Goal: Task Accomplishment & Management: Complete application form

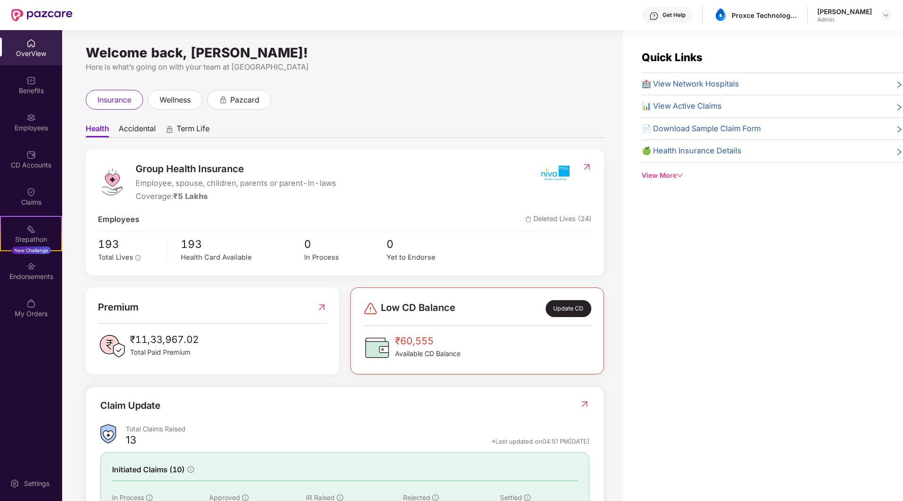
click at [26, 129] on div "Employees" at bounding box center [31, 127] width 62 height 9
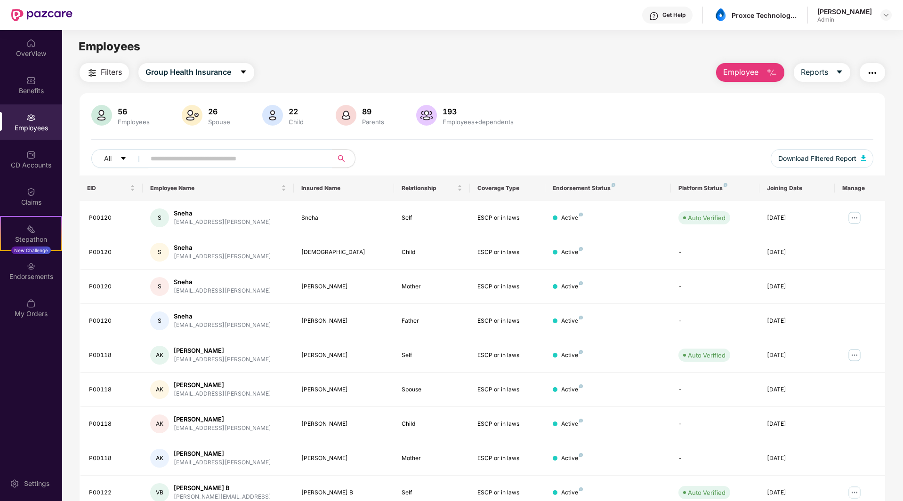
click at [747, 69] on span "Employee" at bounding box center [740, 72] width 35 height 12
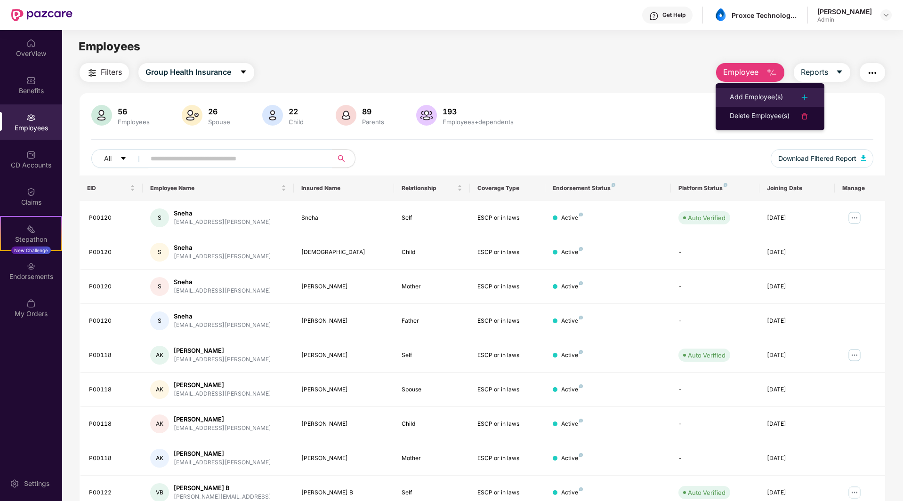
click at [762, 99] on div "Add Employee(s)" at bounding box center [756, 97] width 53 height 11
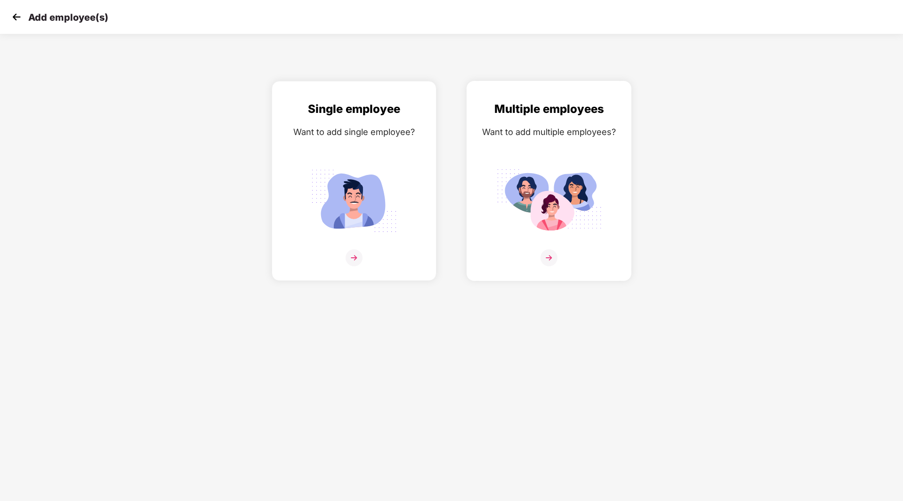
click at [546, 189] on img at bounding box center [548, 200] width 105 height 73
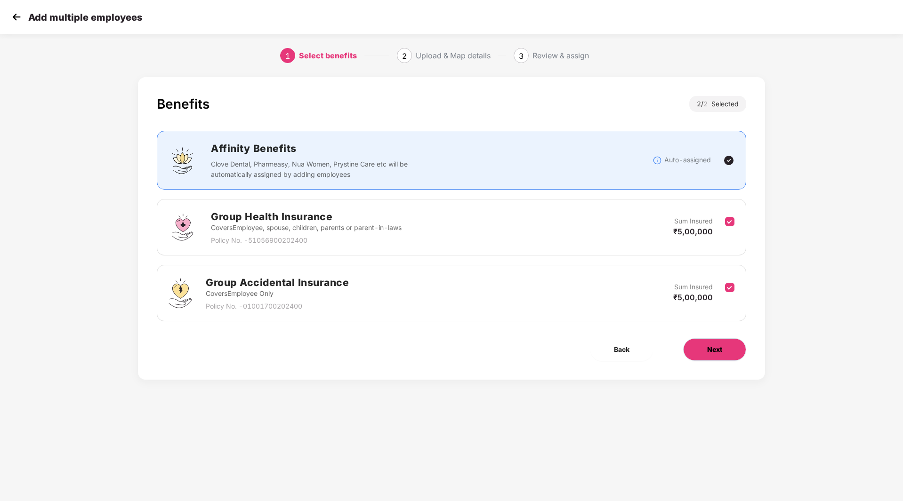
click at [717, 350] on span "Next" at bounding box center [714, 350] width 15 height 10
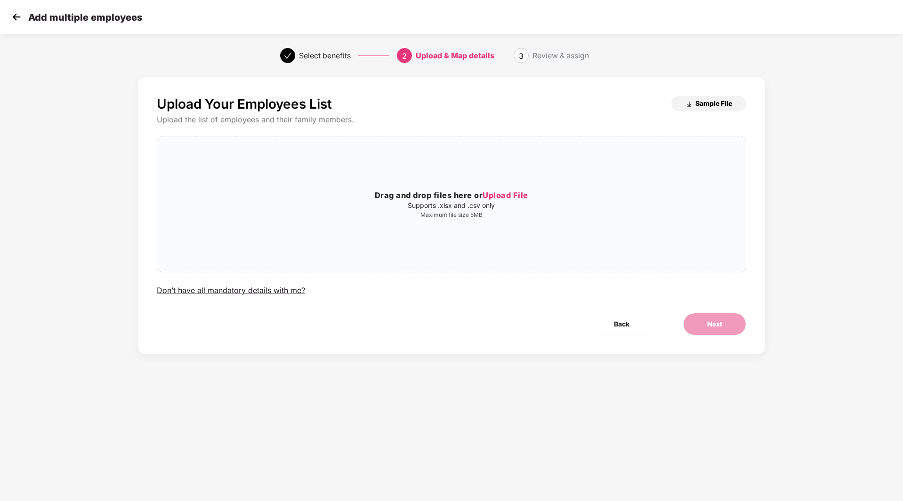
click at [718, 108] on button "Sample File" at bounding box center [708, 103] width 75 height 15
click at [499, 195] on span "Upload File" at bounding box center [506, 195] width 46 height 9
click at [518, 188] on div "Drag and drop files here or Upload File Supports .xlsx and .csv only Maximum fi…" at bounding box center [451, 204] width 589 height 121
click at [717, 328] on span "Next" at bounding box center [714, 324] width 15 height 10
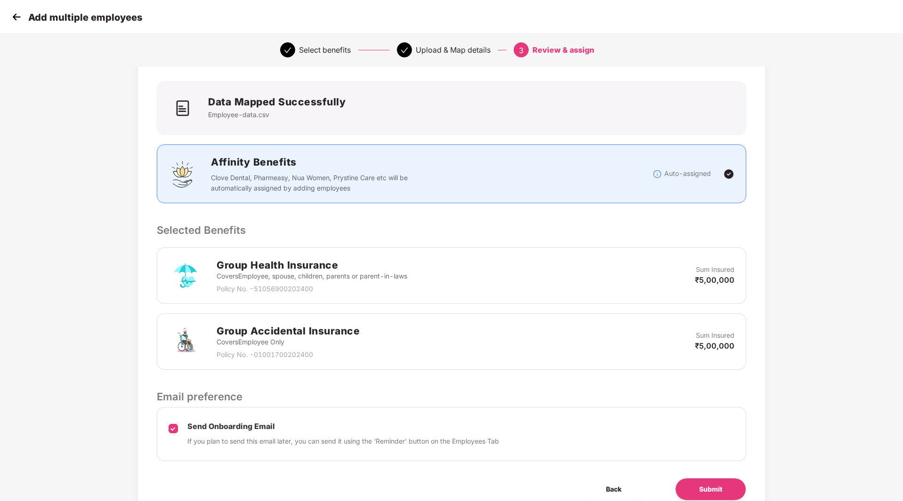
scroll to position [89, 0]
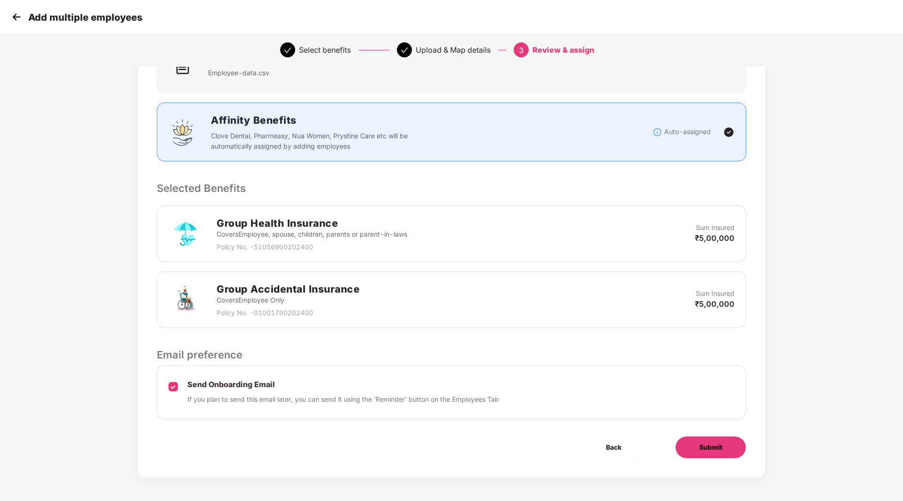
click at [705, 444] on span "Submit" at bounding box center [710, 448] width 23 height 10
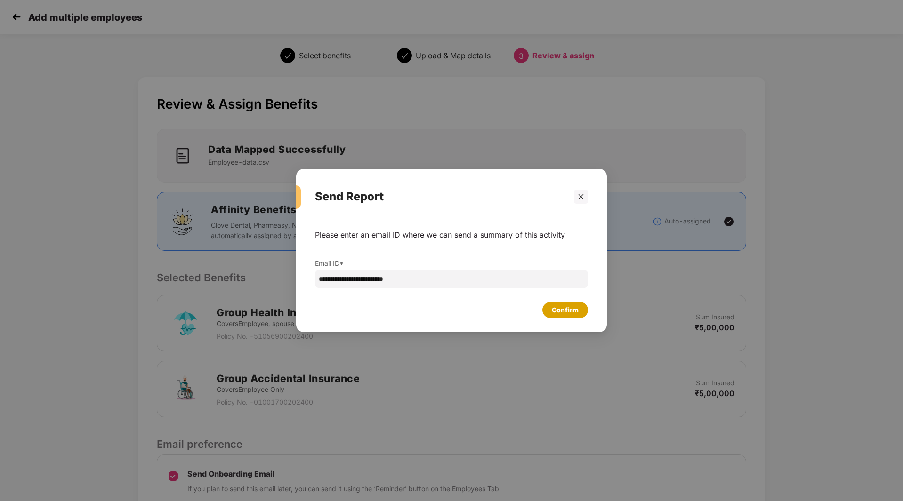
click at [567, 305] on div "Confirm" at bounding box center [565, 310] width 27 height 10
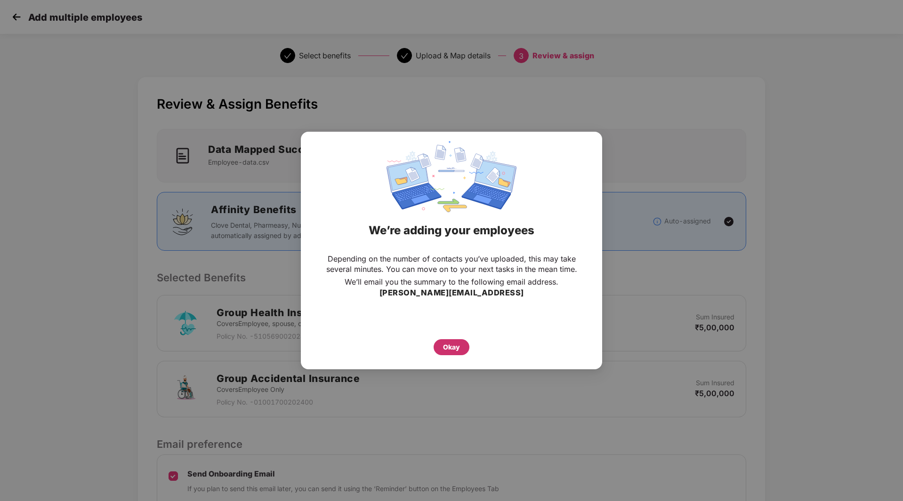
click at [459, 347] on div "Okay" at bounding box center [451, 347] width 17 height 10
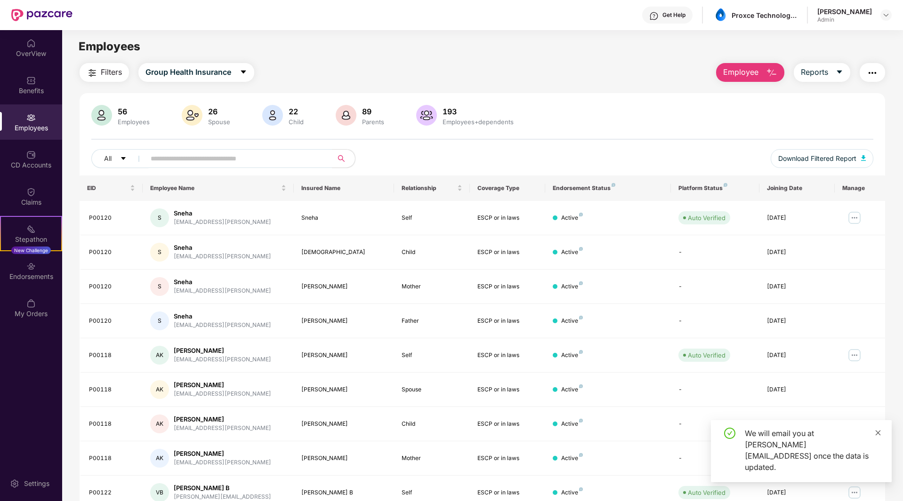
click at [877, 436] on icon "close" at bounding box center [878, 432] width 5 height 5
click at [35, 130] on div "Employees" at bounding box center [31, 127] width 62 height 9
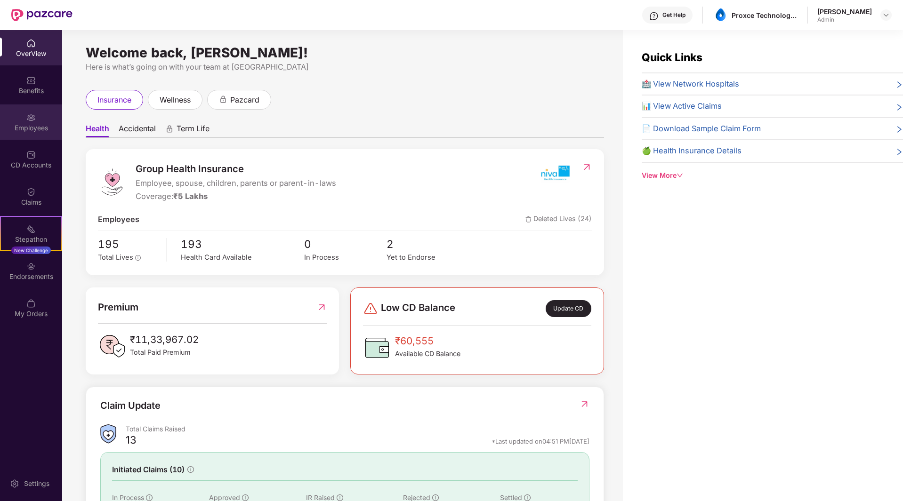
click at [28, 123] on div "Employees" at bounding box center [31, 127] width 62 height 9
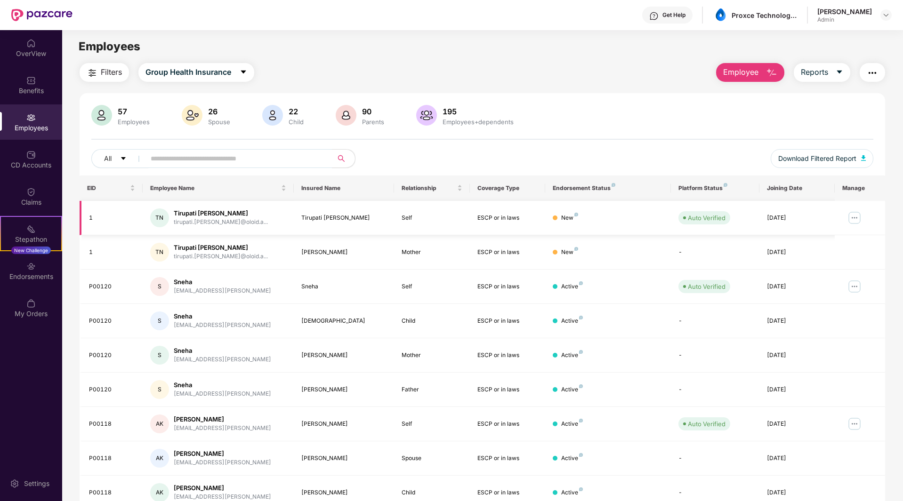
click at [855, 217] on img at bounding box center [854, 217] width 15 height 15
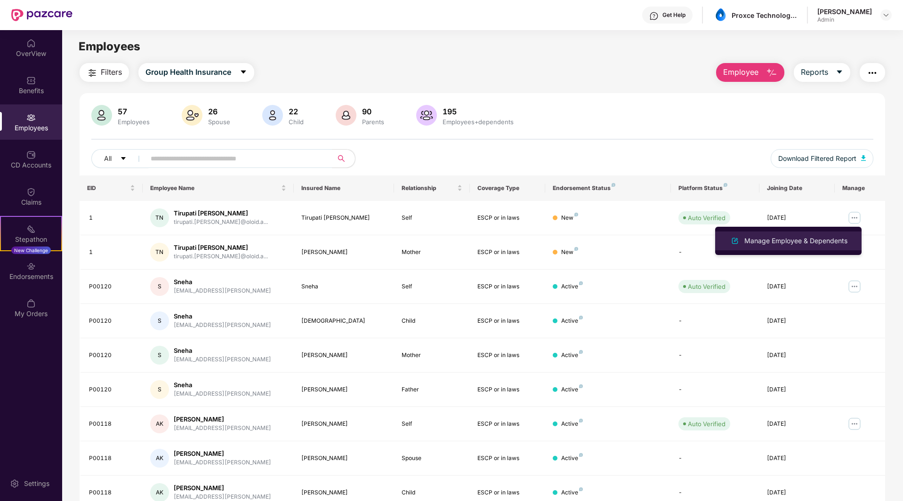
click at [789, 242] on div "Manage Employee & Dependents" at bounding box center [796, 241] width 107 height 10
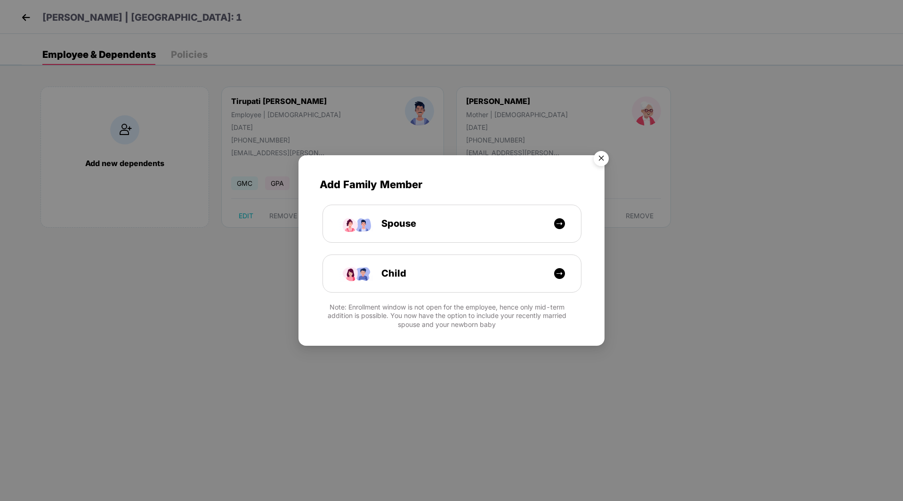
click at [605, 159] on img "Close" at bounding box center [601, 160] width 26 height 26
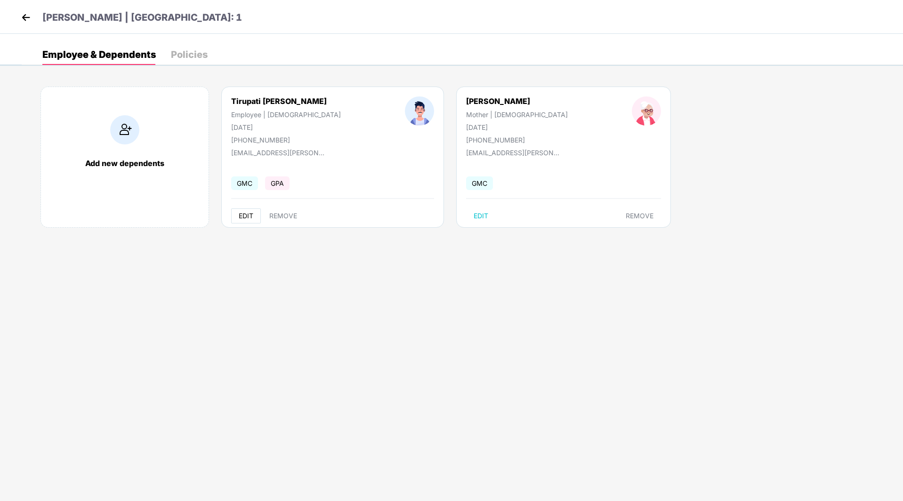
click at [243, 213] on span "EDIT" at bounding box center [246, 216] width 15 height 8
select select "****"
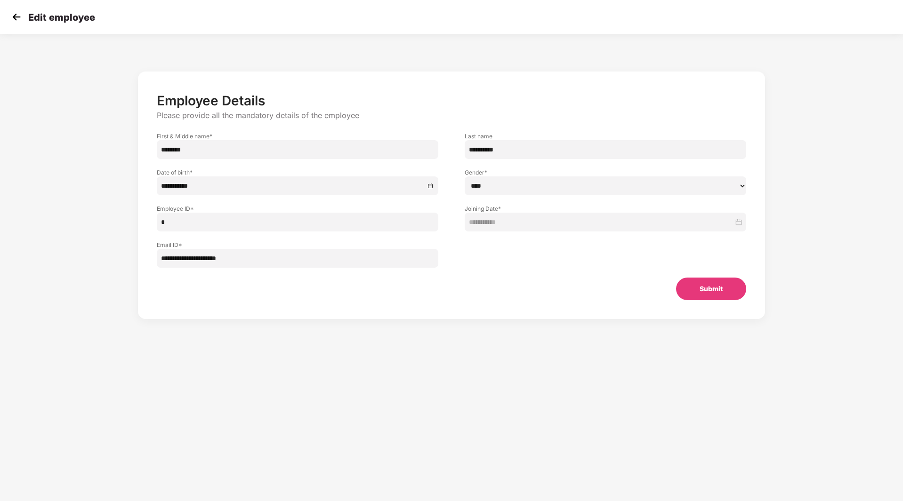
drag, startPoint x: 173, startPoint y: 223, endPoint x: 155, endPoint y: 218, distance: 17.9
click at [155, 218] on div "Employee ID * *" at bounding box center [298, 213] width 308 height 36
paste input "*****"
type input "******"
click at [697, 286] on button "Submit" at bounding box center [711, 289] width 70 height 23
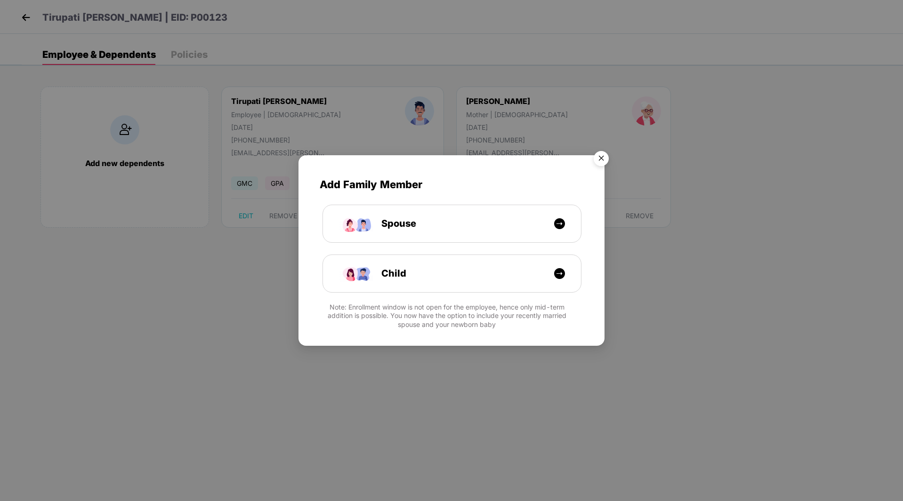
click at [605, 160] on img "Close" at bounding box center [601, 160] width 26 height 26
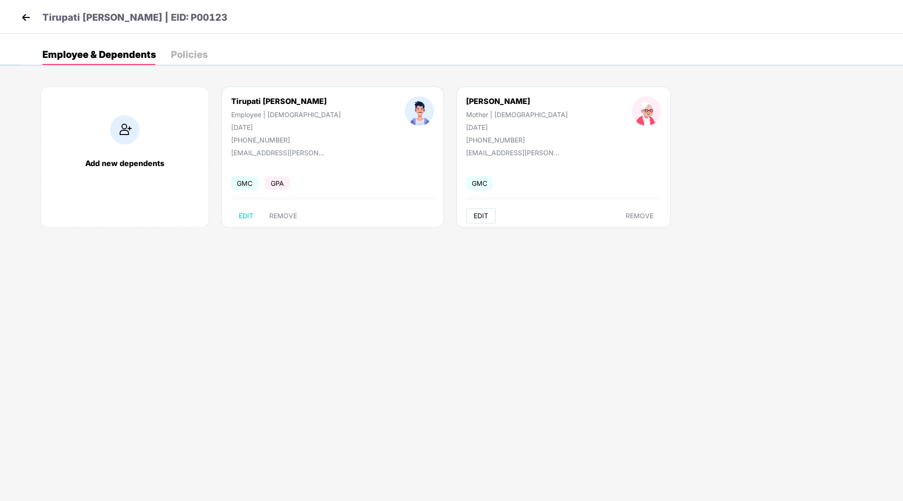
click at [474, 212] on span "EDIT" at bounding box center [481, 216] width 15 height 8
select select "******"
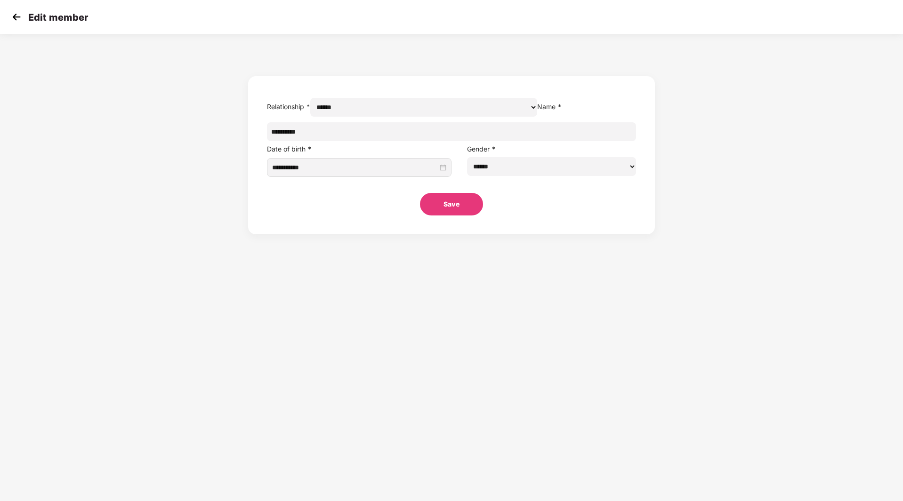
click at [626, 100] on div "**********" at bounding box center [451, 137] width 903 height 196
click at [462, 216] on button "Save" at bounding box center [451, 204] width 63 height 23
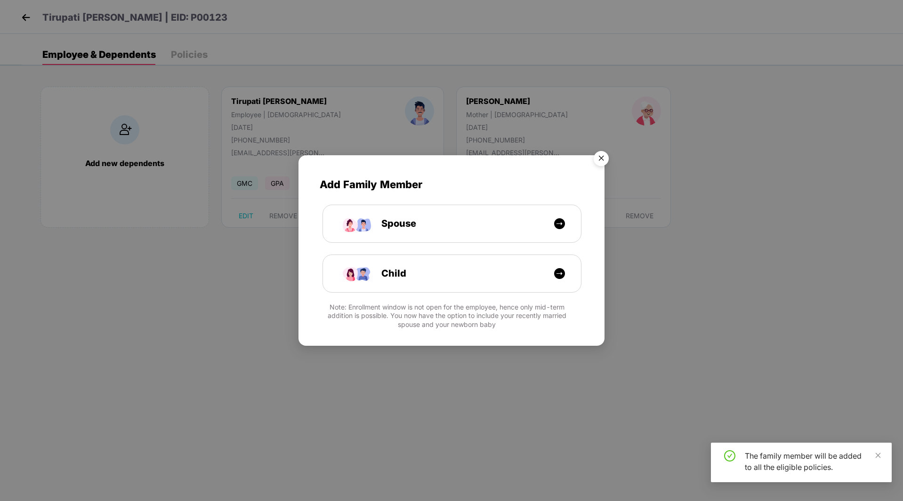
click at [602, 158] on img "Close" at bounding box center [601, 160] width 26 height 26
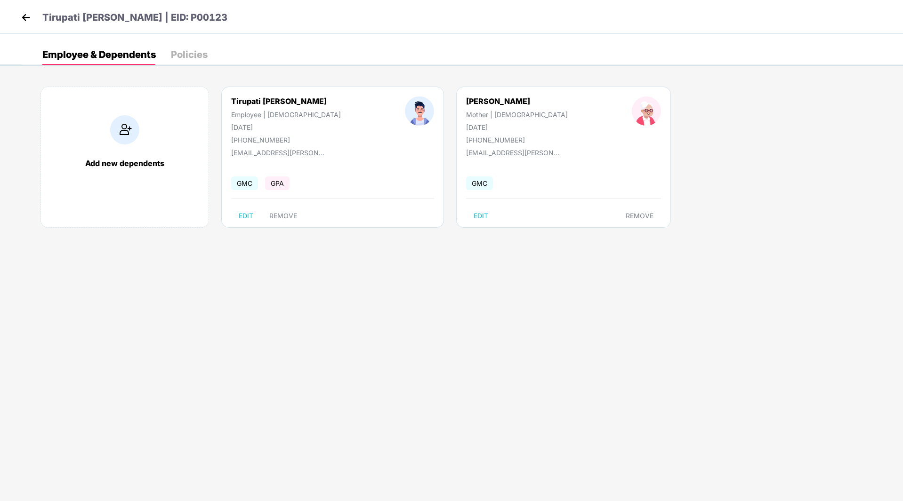
click at [24, 18] on img at bounding box center [26, 17] width 14 height 14
